Goal: Find specific page/section: Find specific page/section

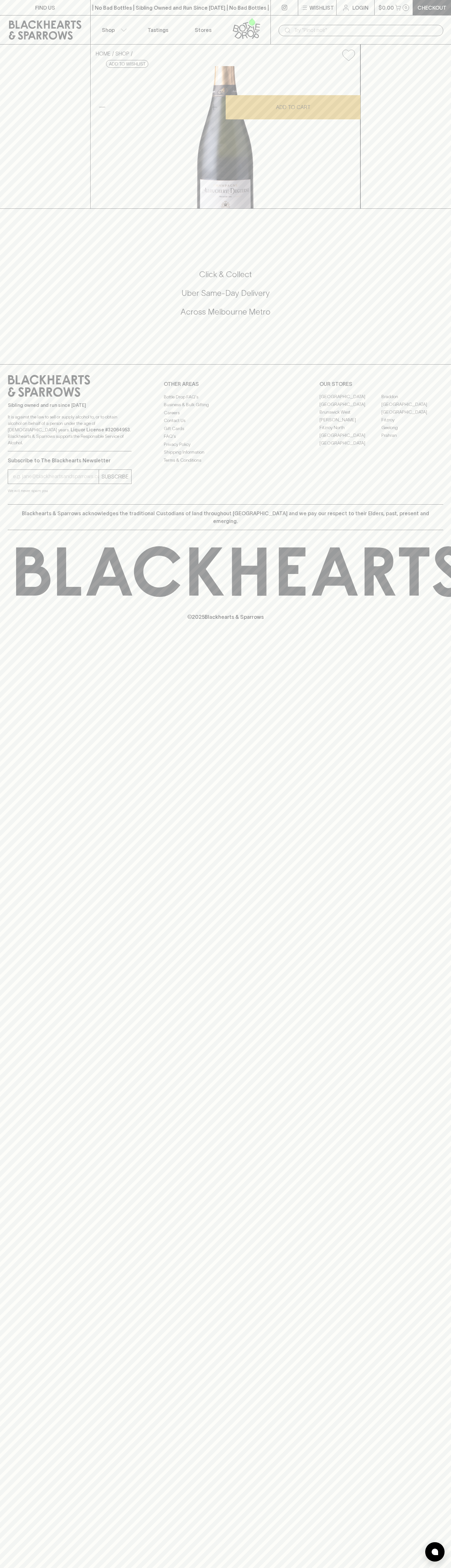
click at [413, 9] on button "$0.00 0" at bounding box center [394, 7] width 39 height 15
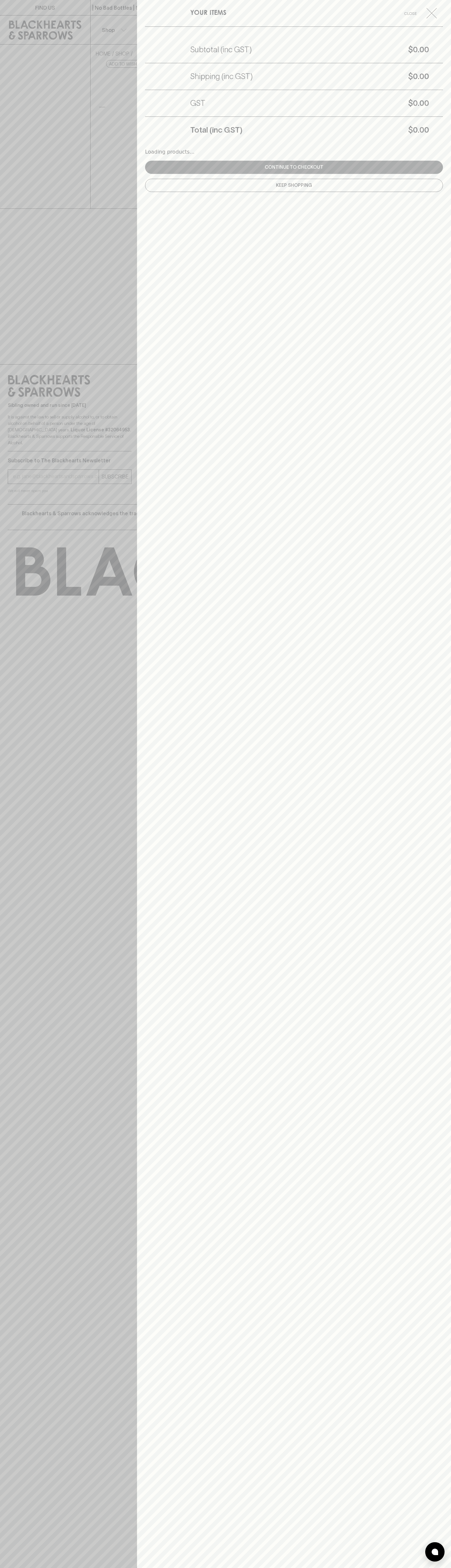
click at [340, 1567] on html "FIND US | No Bad Bottles | Sibling Owned and Run Since [DATE] | No Bad Bottles …" at bounding box center [225, 784] width 451 height 1568
click at [19, 1541] on div at bounding box center [225, 784] width 451 height 1568
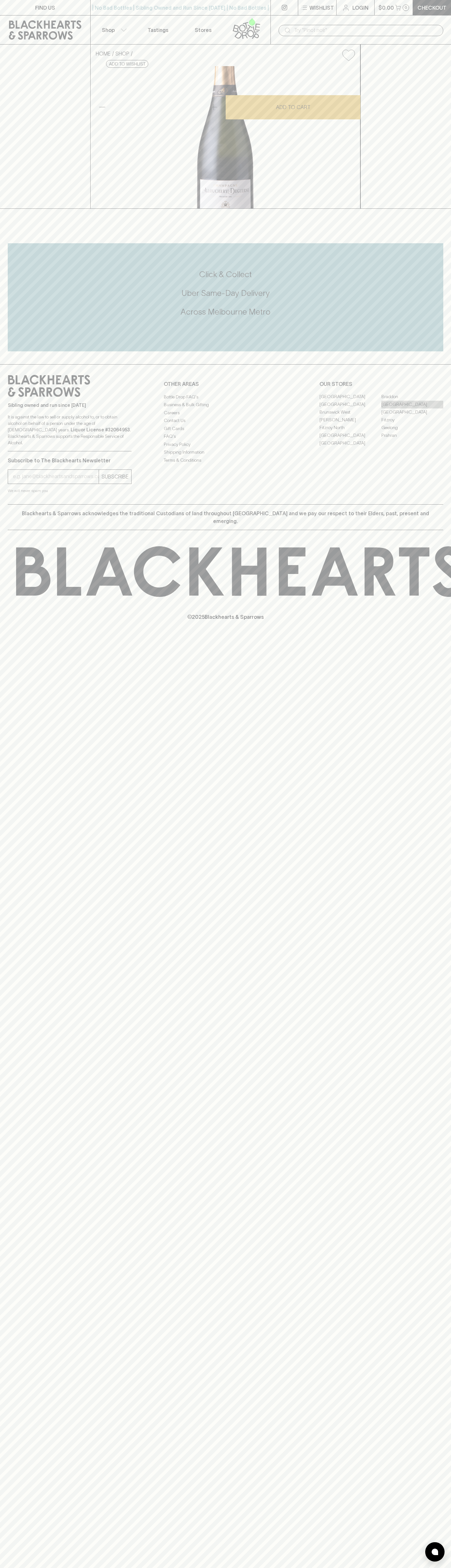
click at [412, 408] on link "[GEOGRAPHIC_DATA]" at bounding box center [412, 404] width 62 height 7
